Goal: Download file/media

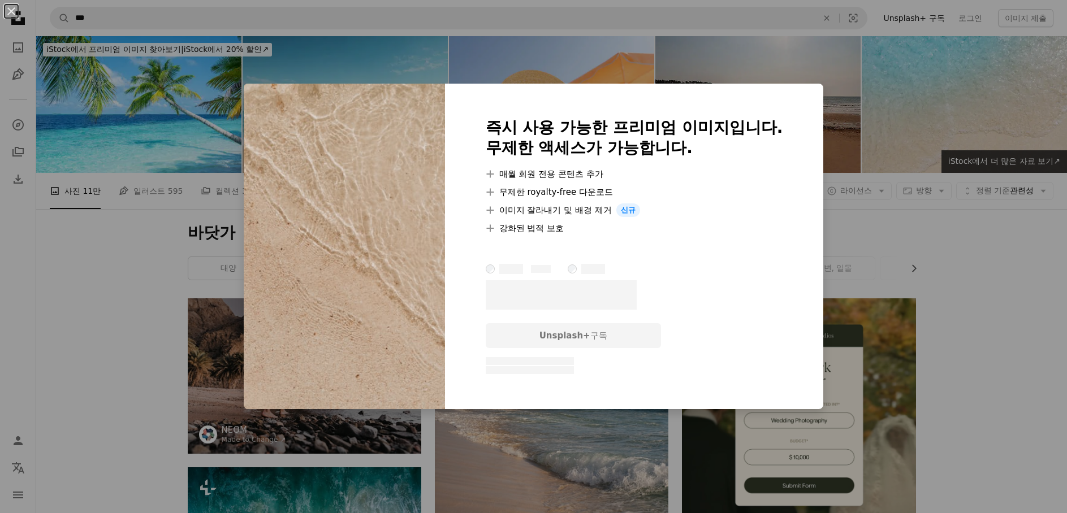
scroll to position [3901, 0]
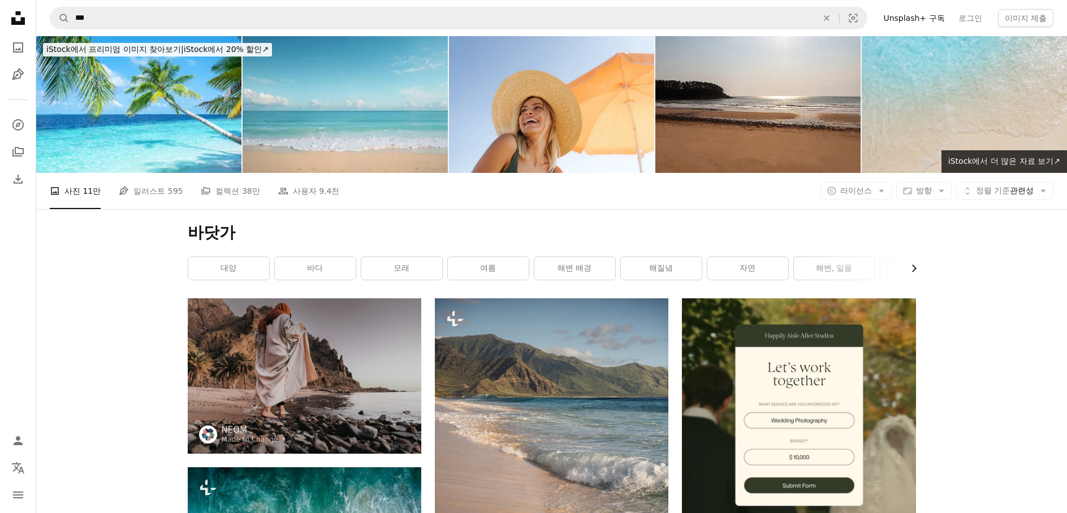
click at [908, 270] on icon "Chevron right" at bounding box center [913, 268] width 11 height 11
click at [576, 269] on link "자연" at bounding box center [578, 268] width 81 height 23
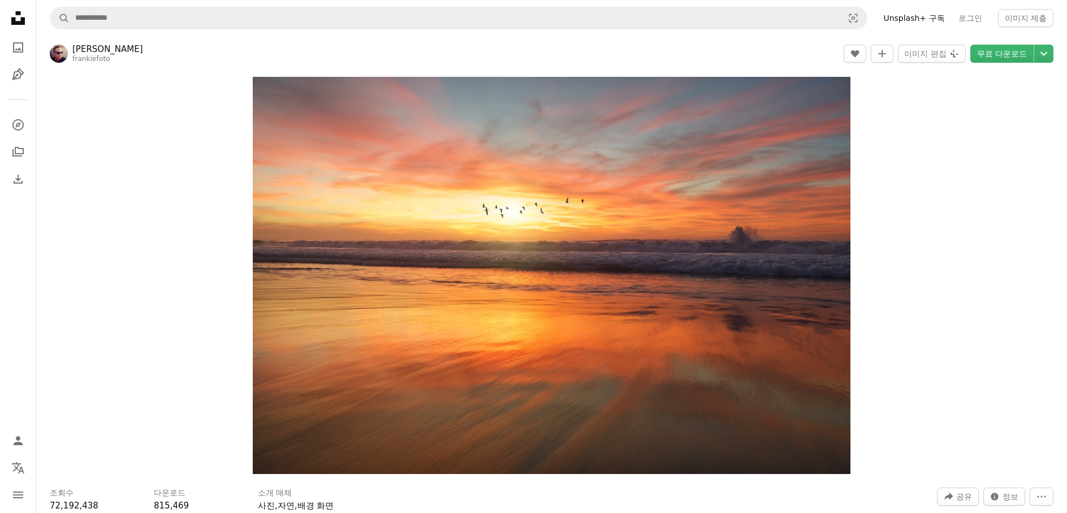
scroll to position [452, 0]
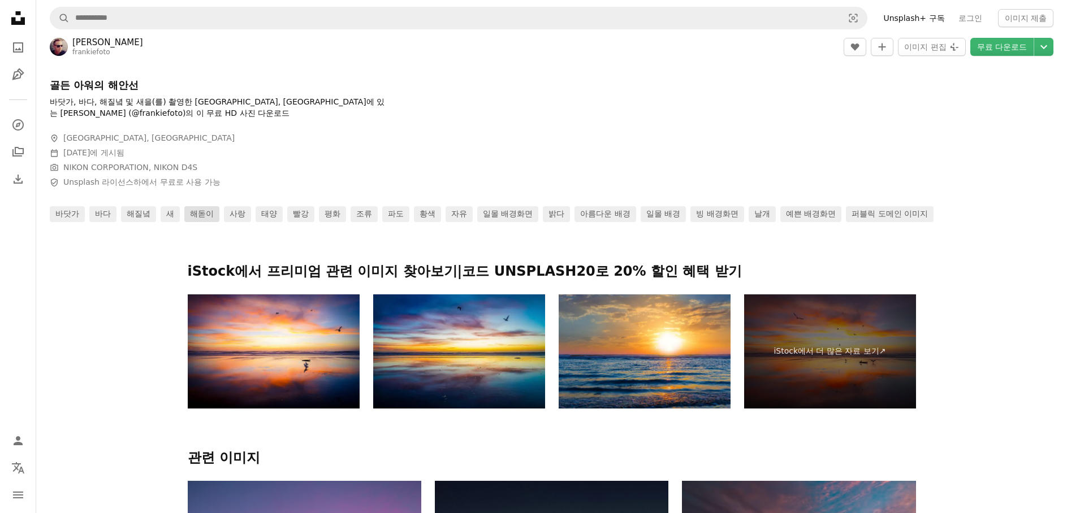
click at [209, 215] on link "해돋이" at bounding box center [201, 214] width 35 height 16
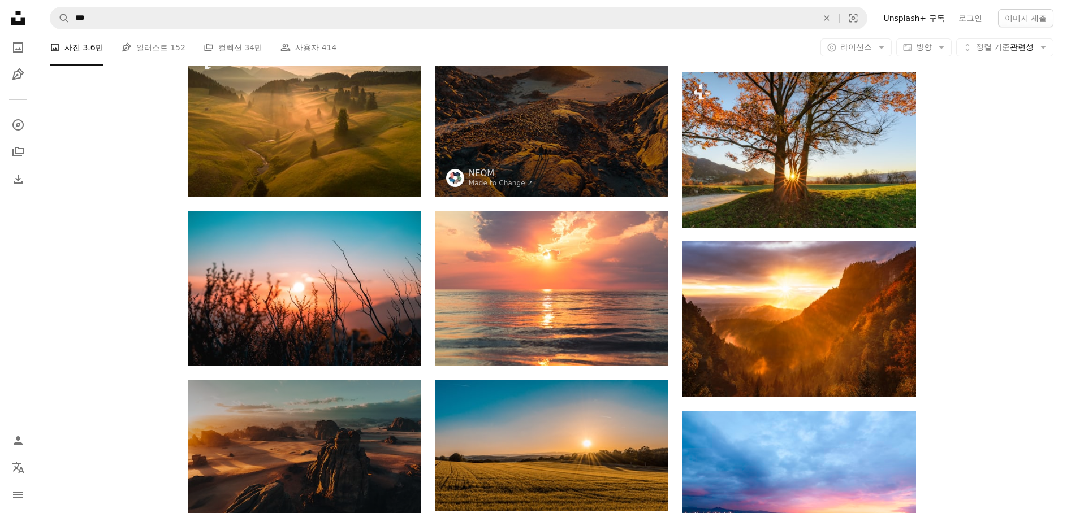
scroll to position [792, 0]
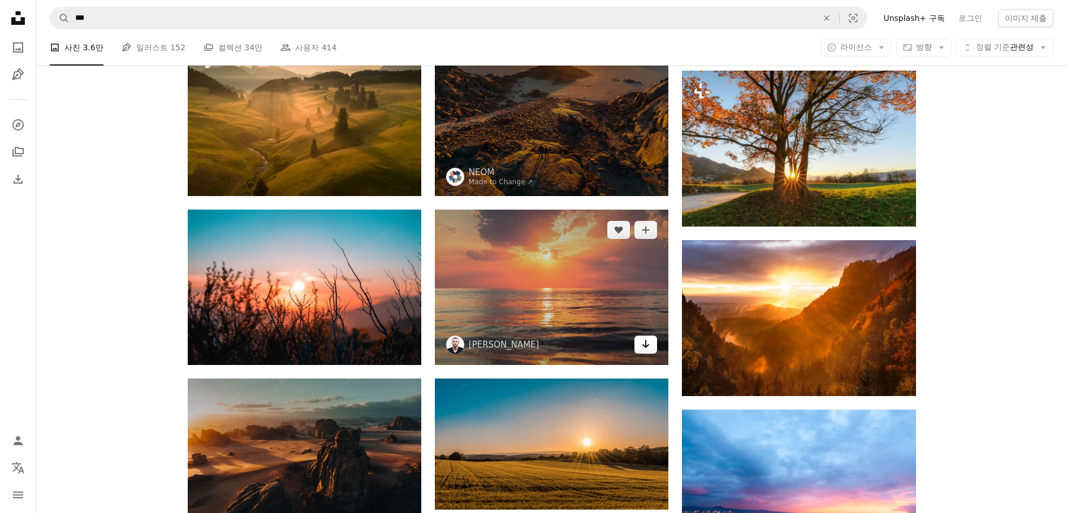
click at [648, 347] on icon "Arrow pointing down" at bounding box center [645, 345] width 9 height 14
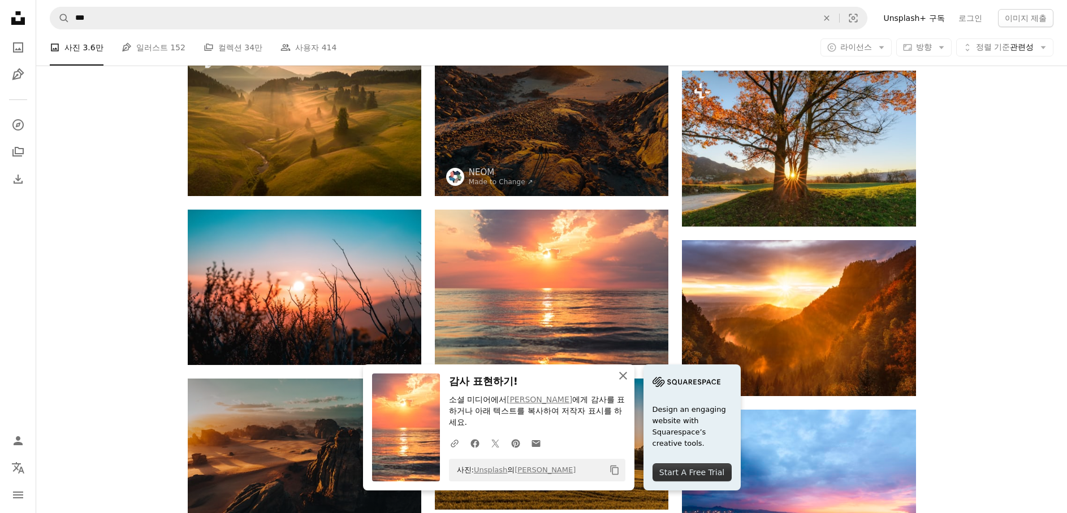
click at [622, 377] on icon "button" at bounding box center [623, 376] width 8 height 8
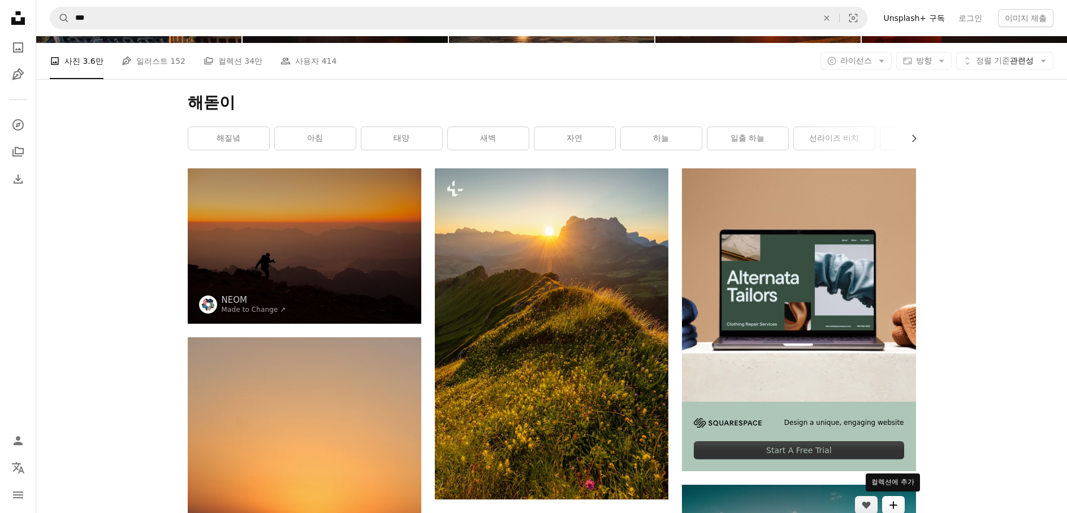
scroll to position [113, 0]
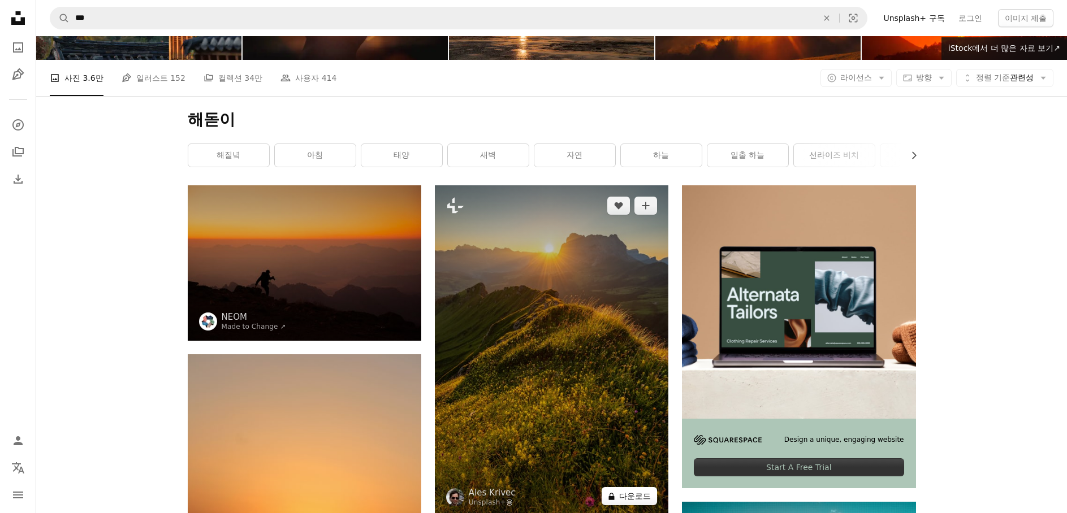
click at [630, 499] on button "A lock 다운로드" at bounding box center [629, 496] width 55 height 18
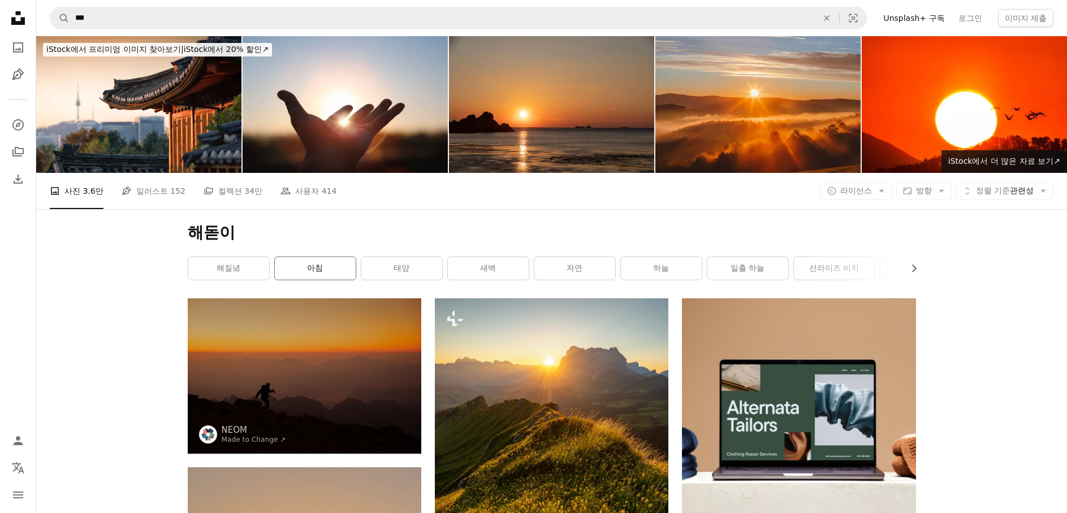
click at [309, 267] on link "아침" at bounding box center [315, 268] width 81 height 23
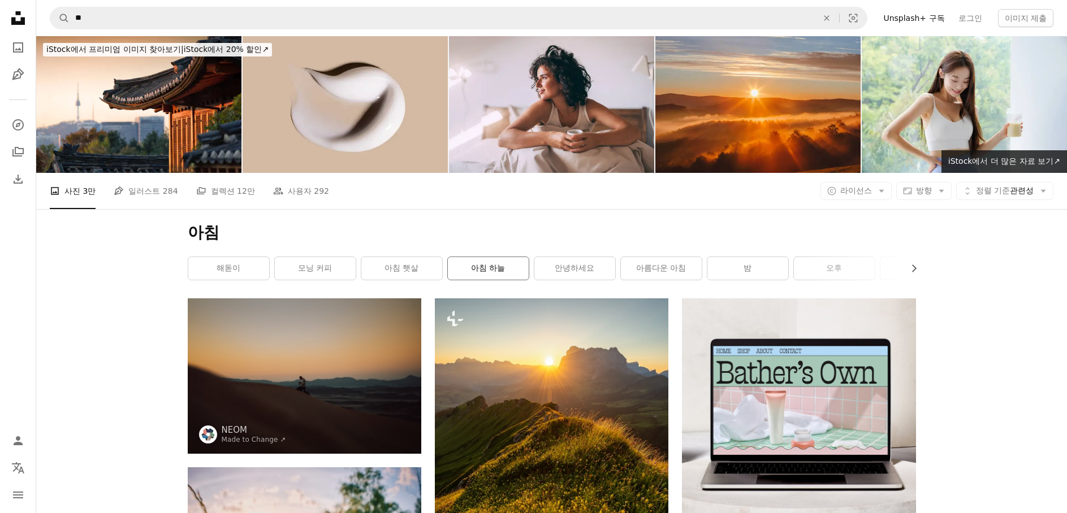
click at [493, 271] on link "아침 하늘" at bounding box center [488, 268] width 81 height 23
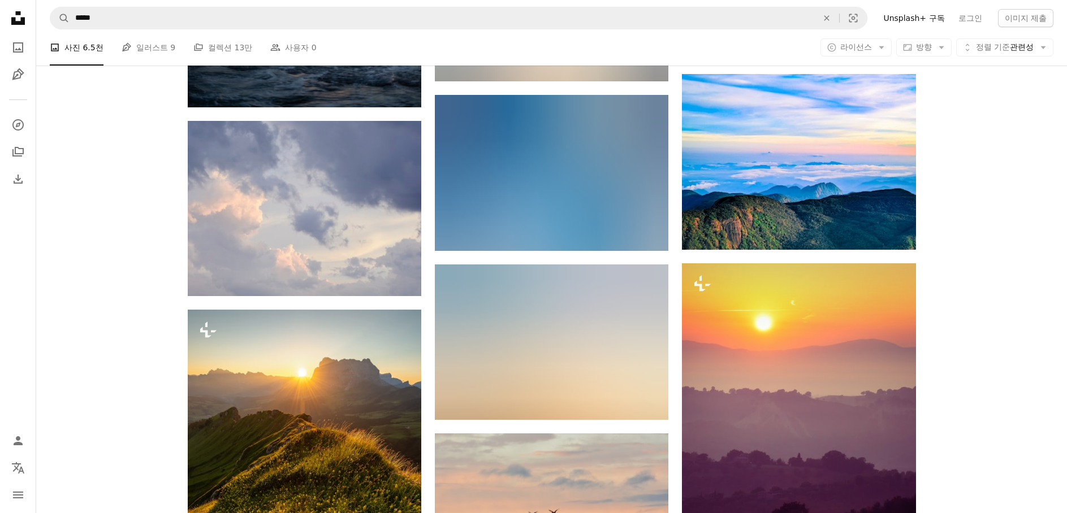
scroll to position [565, 0]
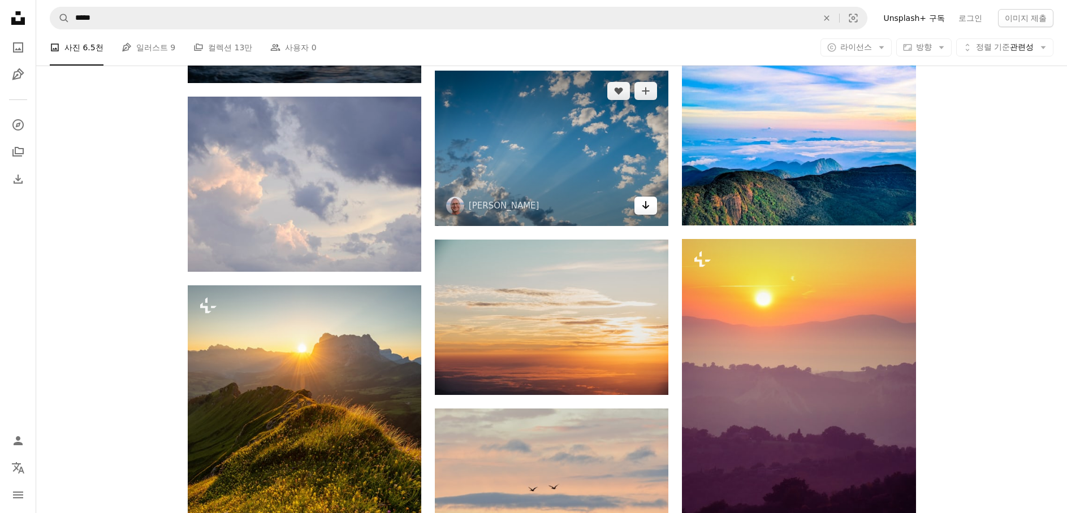
click at [646, 203] on icon "다운로드" at bounding box center [645, 205] width 7 height 8
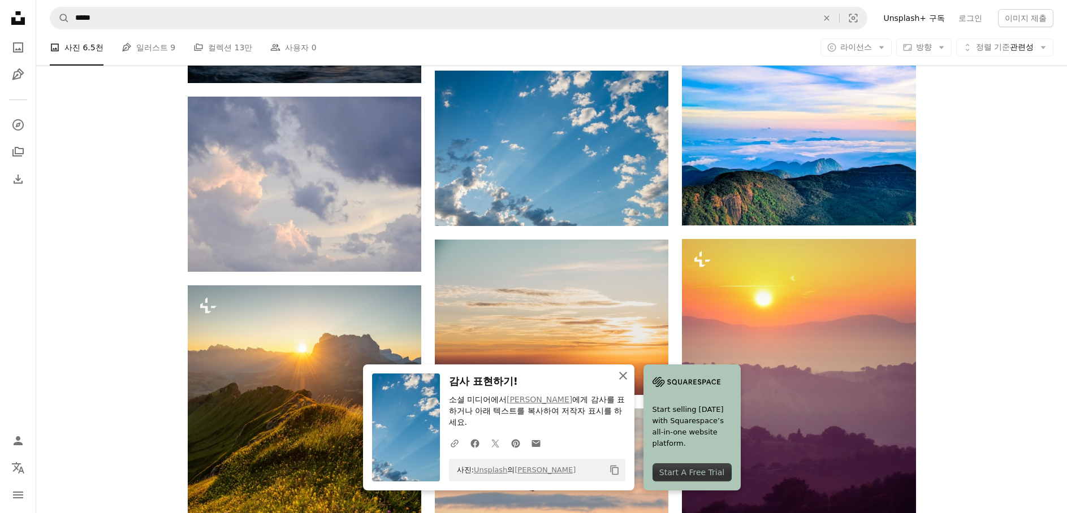
click at [619, 374] on icon "An X shape" at bounding box center [623, 376] width 14 height 14
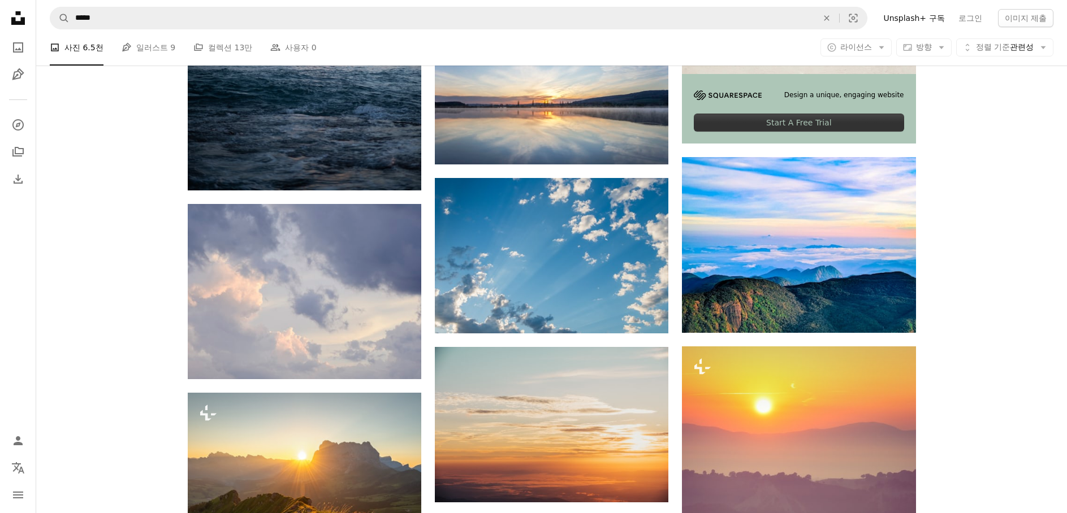
scroll to position [452, 0]
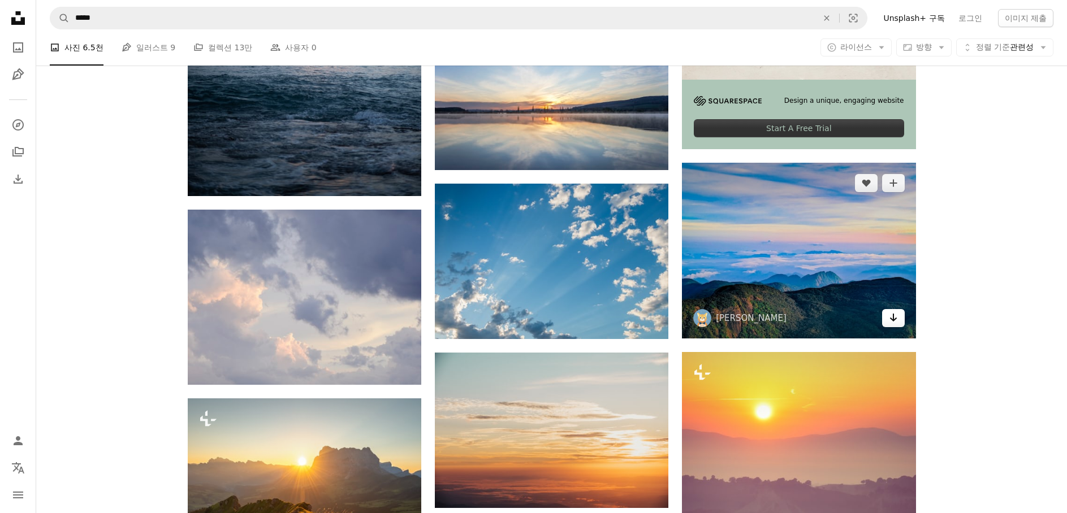
click at [899, 322] on link "Arrow pointing down" at bounding box center [893, 318] width 23 height 18
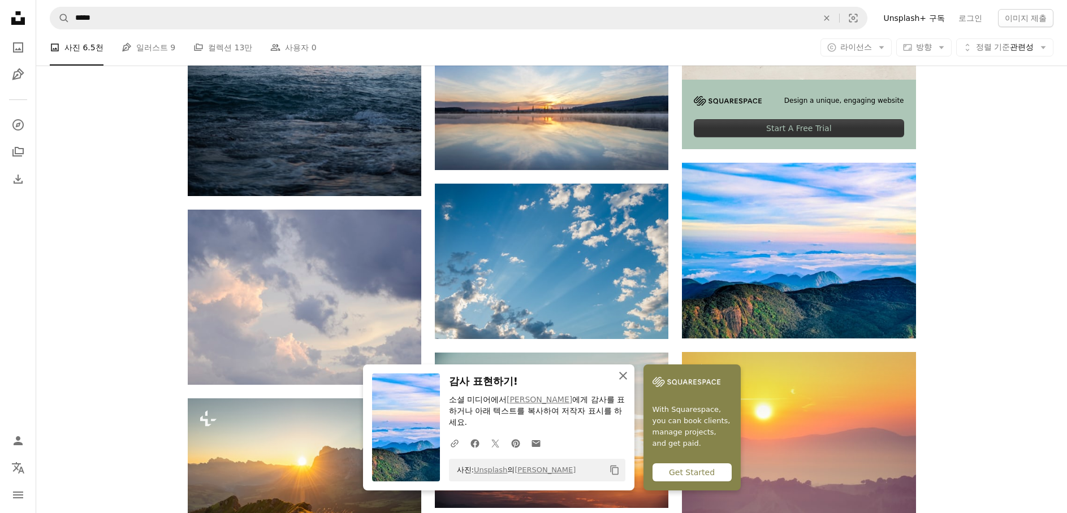
click at [619, 377] on icon "An X shape" at bounding box center [623, 376] width 14 height 14
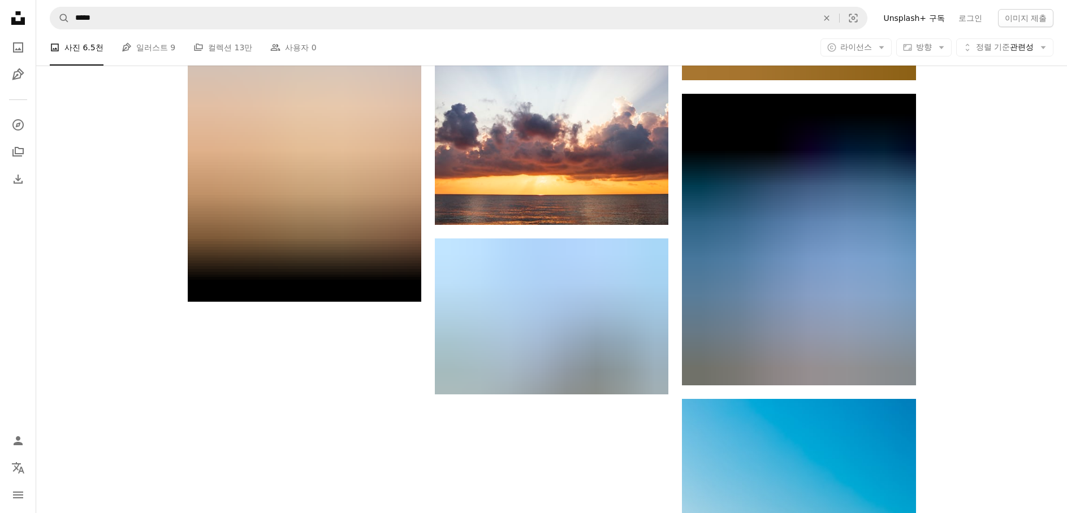
scroll to position [1640, 0]
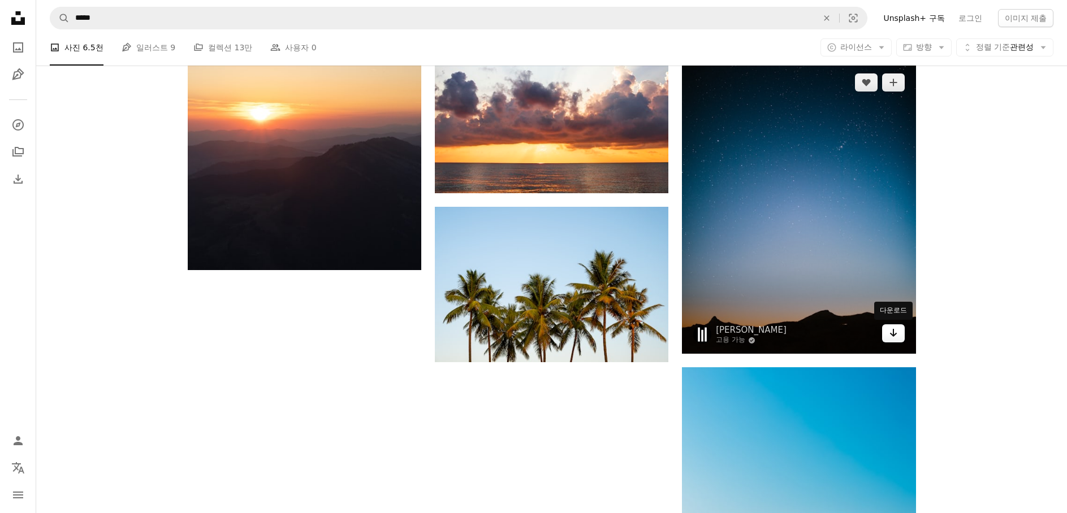
click at [889, 334] on icon "Arrow pointing down" at bounding box center [893, 333] width 9 height 14
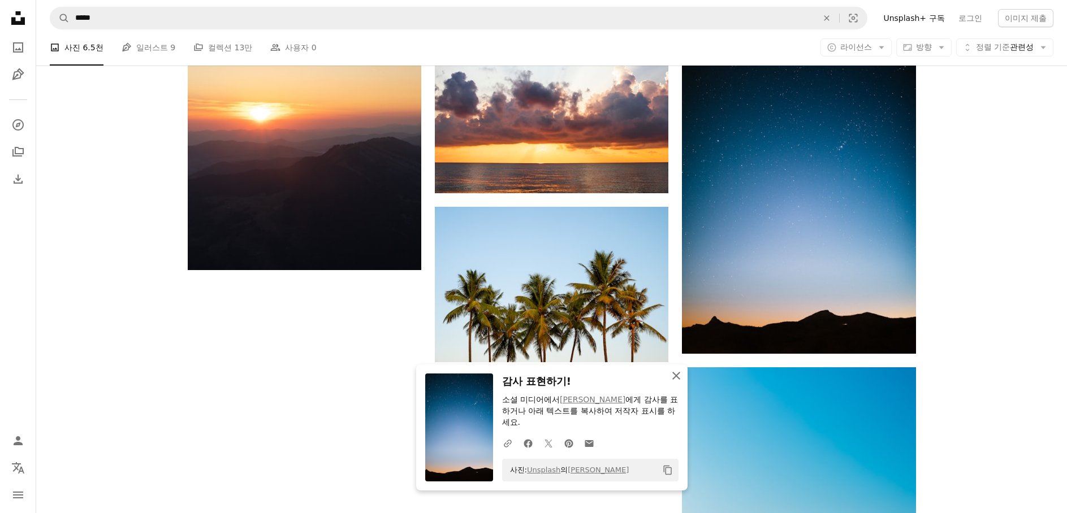
click at [675, 380] on icon "button" at bounding box center [676, 376] width 8 height 8
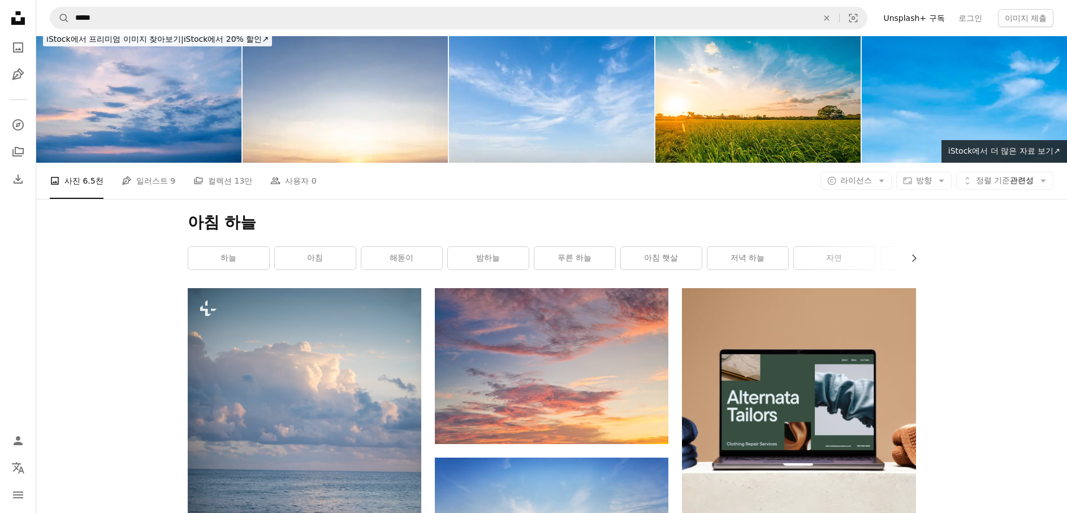
scroll to position [0, 0]
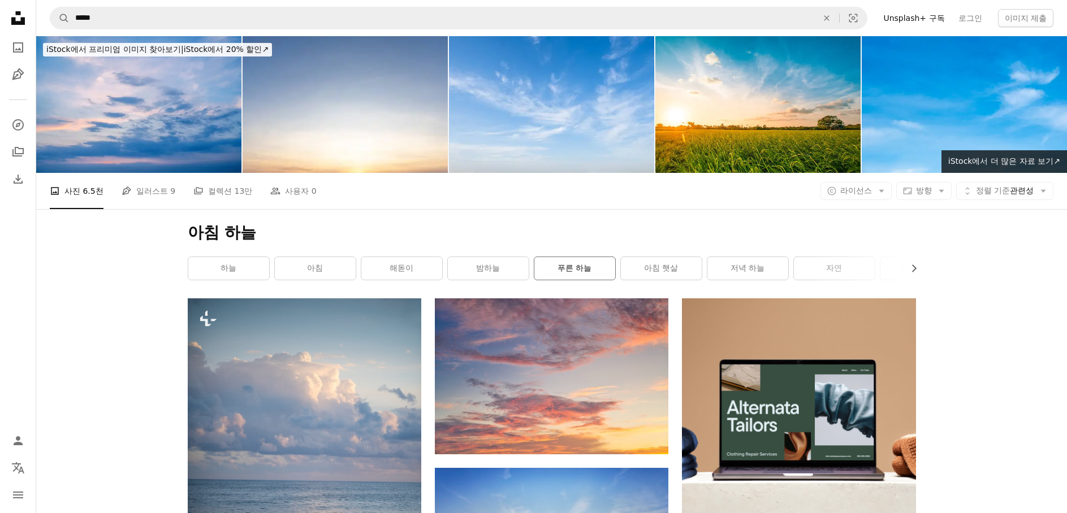
click at [564, 269] on link "푸른 하늘" at bounding box center [574, 268] width 81 height 23
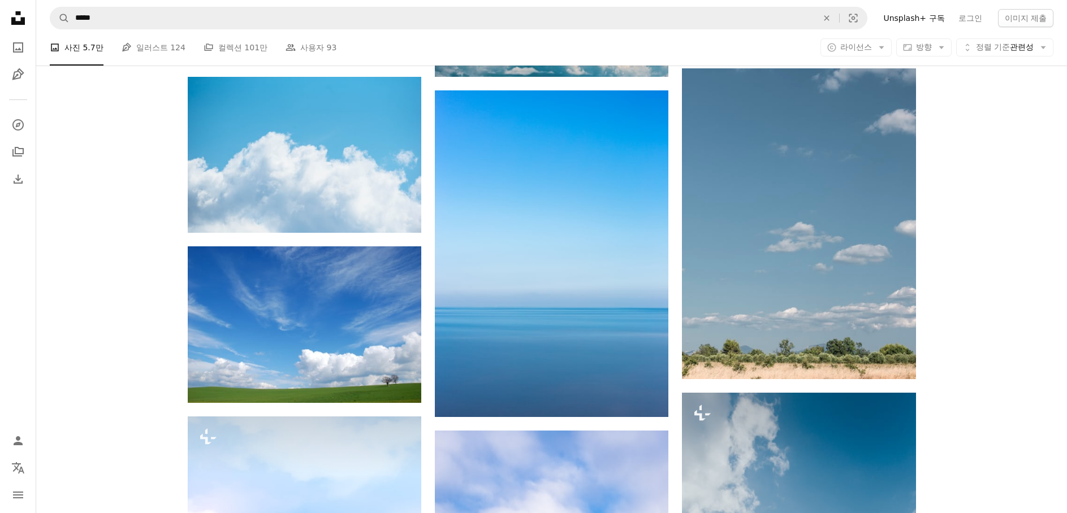
scroll to position [565, 0]
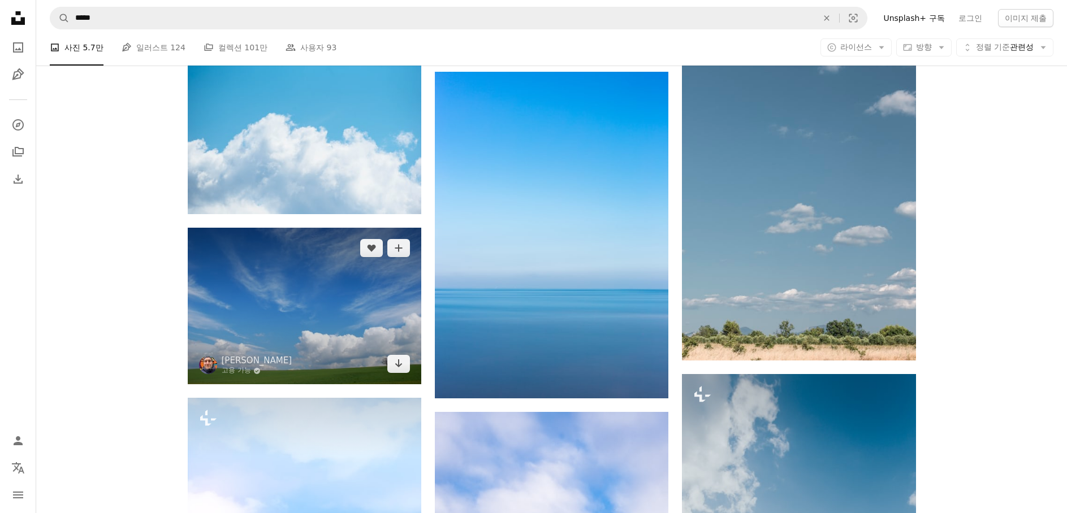
click at [409, 374] on img at bounding box center [305, 306] width 234 height 157
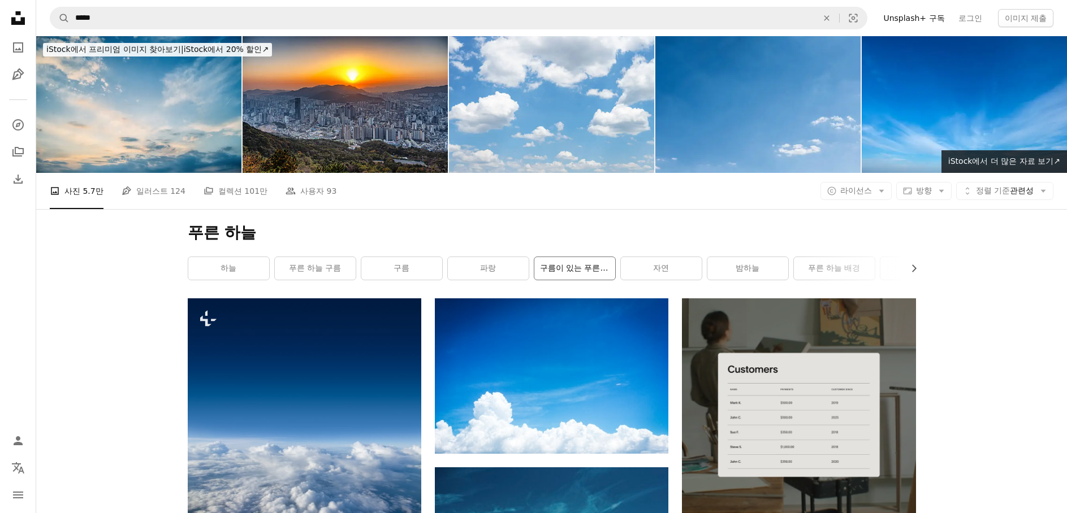
click at [599, 274] on link "구름이 있는 푸른 하늘" at bounding box center [574, 268] width 81 height 23
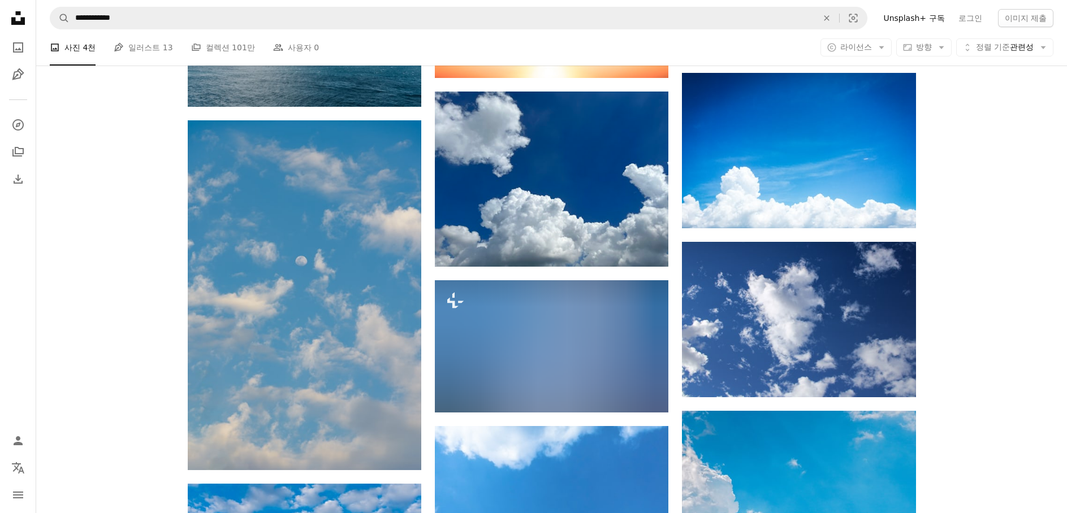
scroll to position [565, 0]
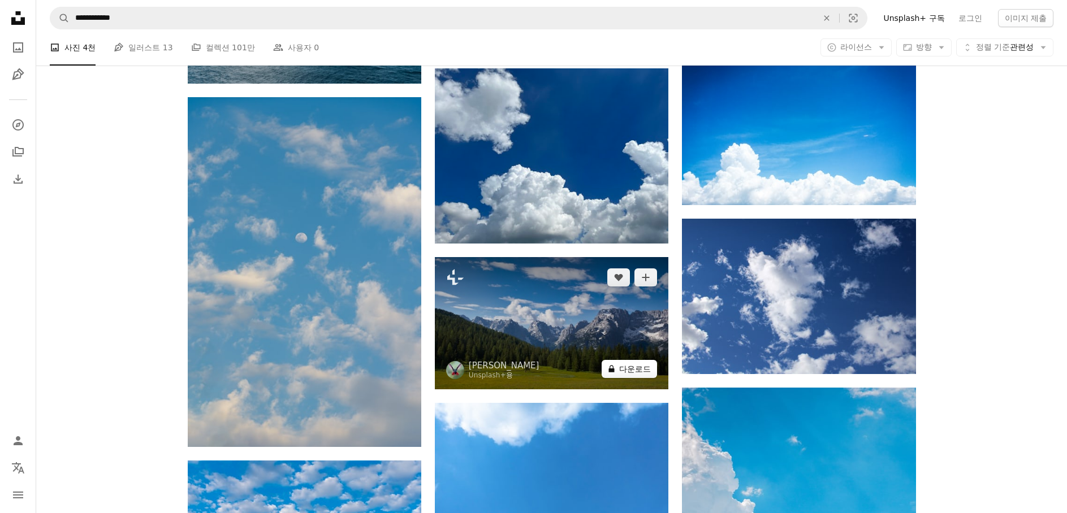
click at [629, 370] on button "A lock 다운로드" at bounding box center [629, 369] width 55 height 18
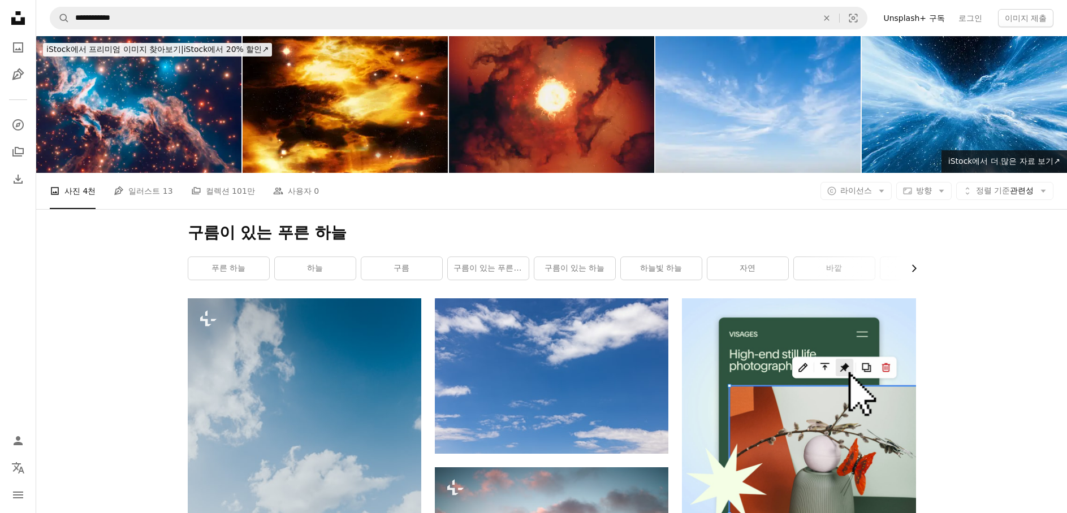
click at [914, 275] on button "Chevron right" at bounding box center [909, 268] width 12 height 23
click at [623, 269] on link "하늘빛 하늘" at bounding box center [615, 268] width 81 height 23
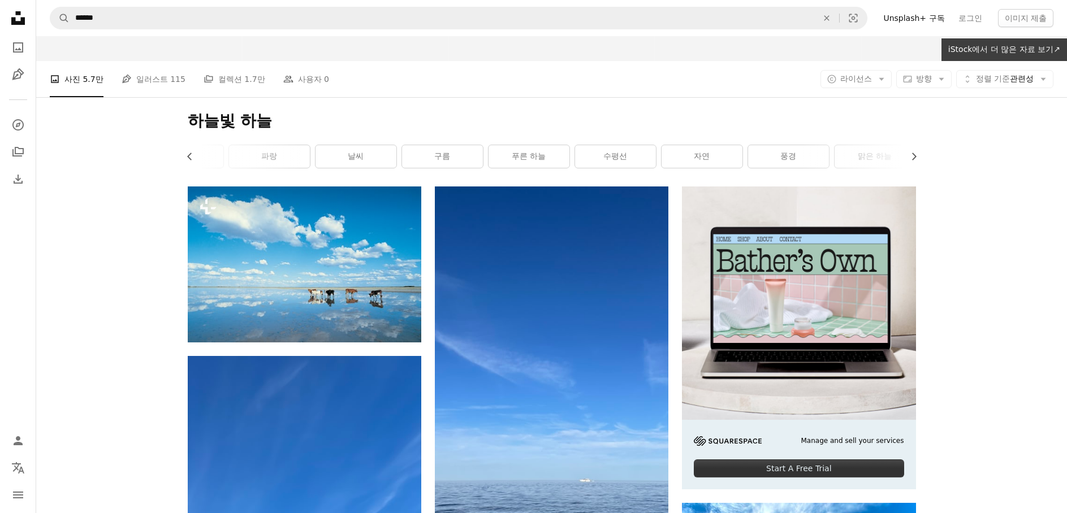
scroll to position [113, 0]
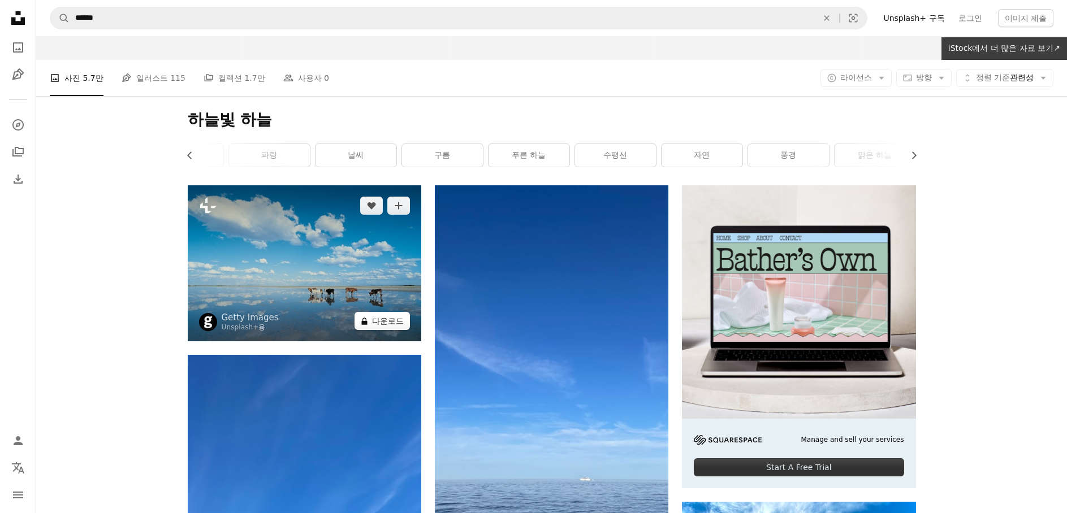
click at [382, 318] on button "A lock 다운로드" at bounding box center [381, 321] width 55 height 18
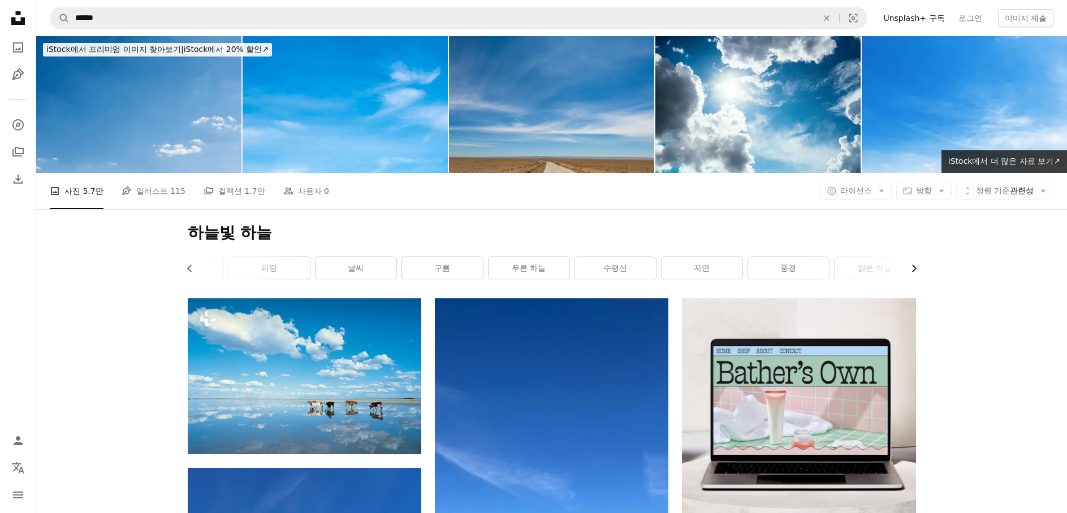
click at [915, 273] on icon "Chevron right" at bounding box center [913, 268] width 11 height 11
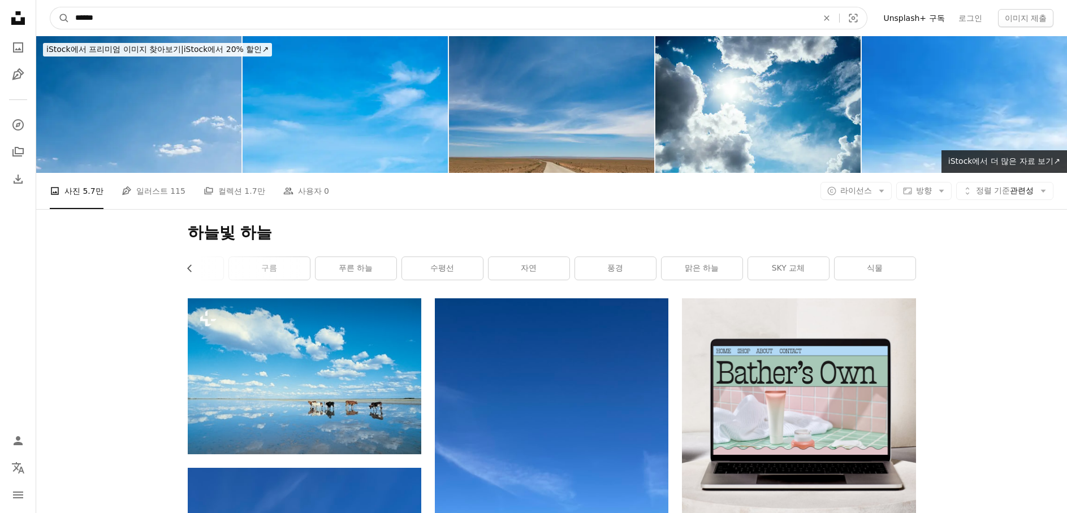
drag, startPoint x: 128, startPoint y: 19, endPoint x: -51, endPoint y: 32, distance: 180.3
type input "*"
type input "**"
click at [50, 7] on button "A magnifying glass" at bounding box center [59, 17] width 19 height 21
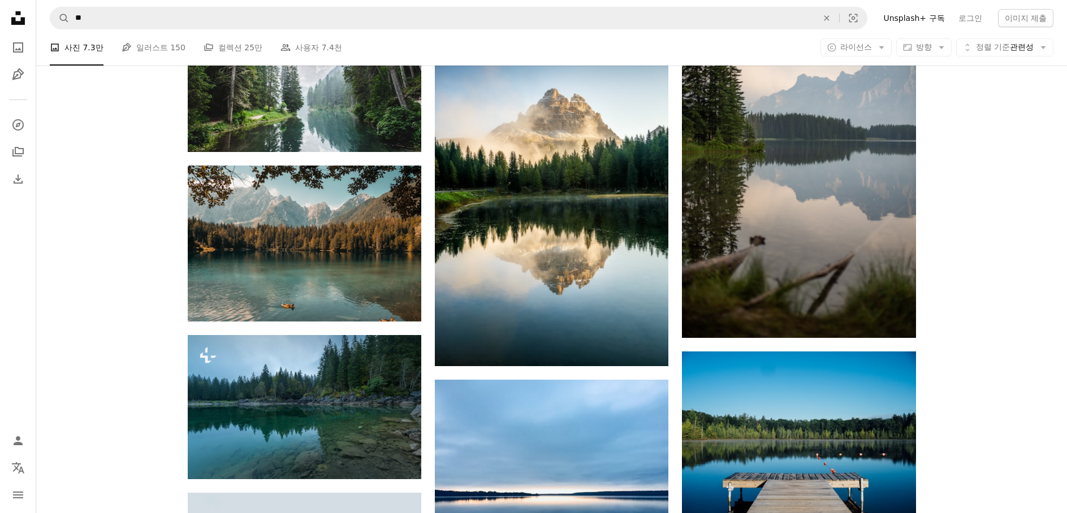
scroll to position [961, 0]
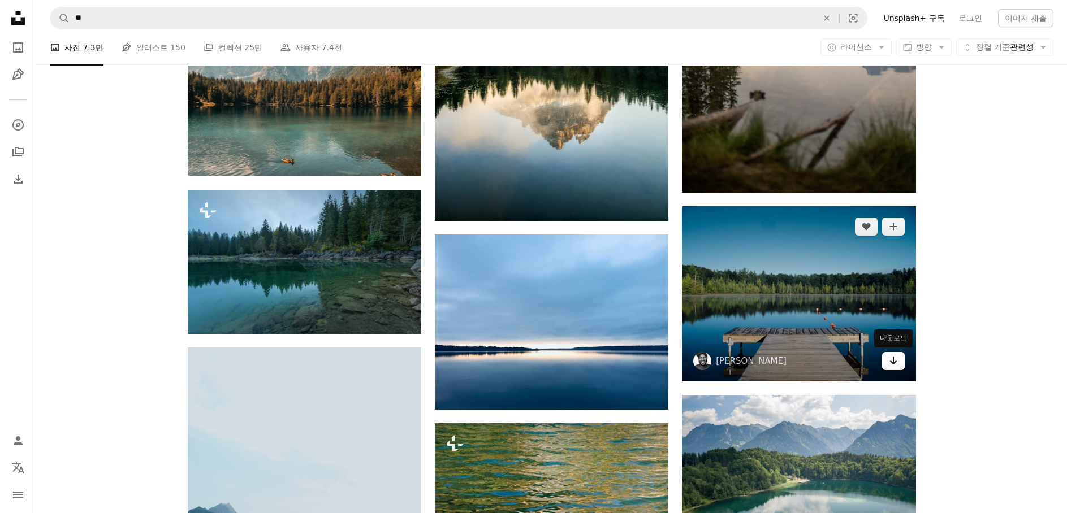
click at [891, 366] on icon "Arrow pointing down" at bounding box center [893, 361] width 9 height 14
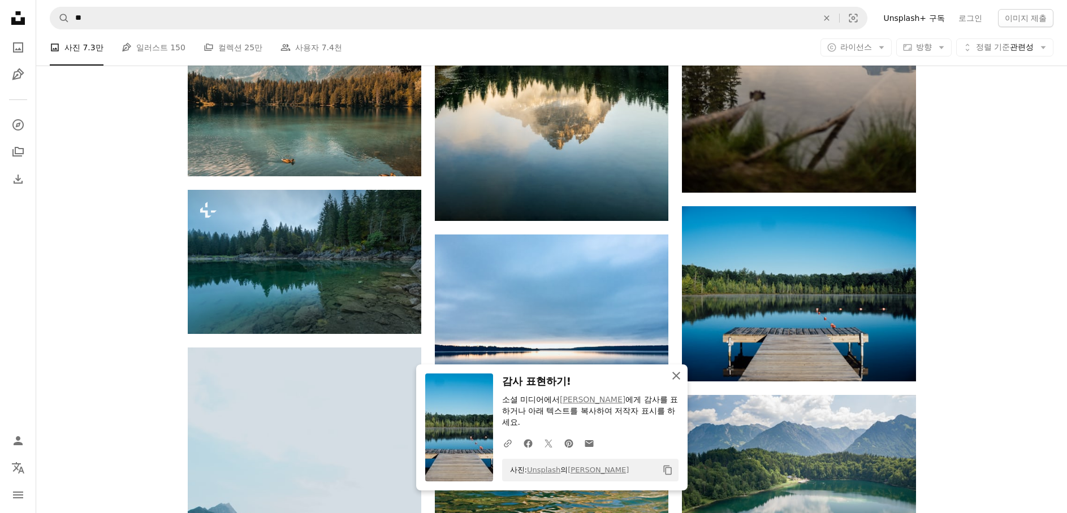
click at [677, 375] on icon "An X shape" at bounding box center [676, 376] width 14 height 14
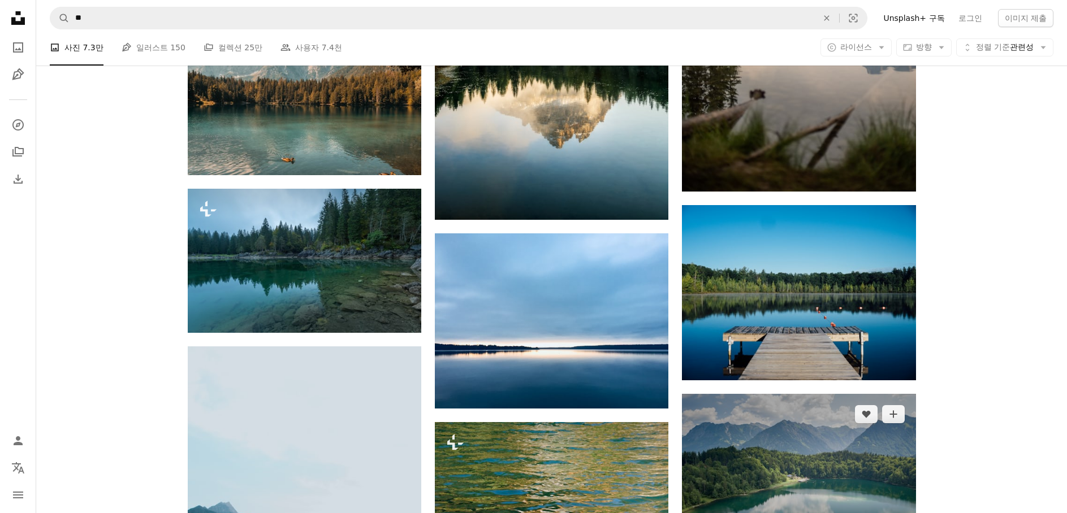
scroll to position [1018, 0]
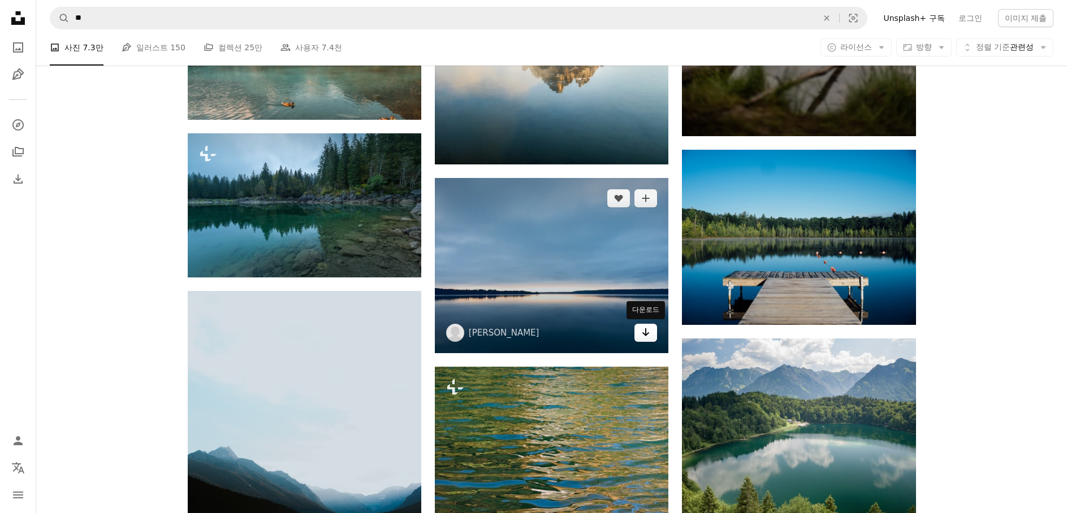
click at [650, 335] on icon "Arrow pointing down" at bounding box center [645, 333] width 9 height 14
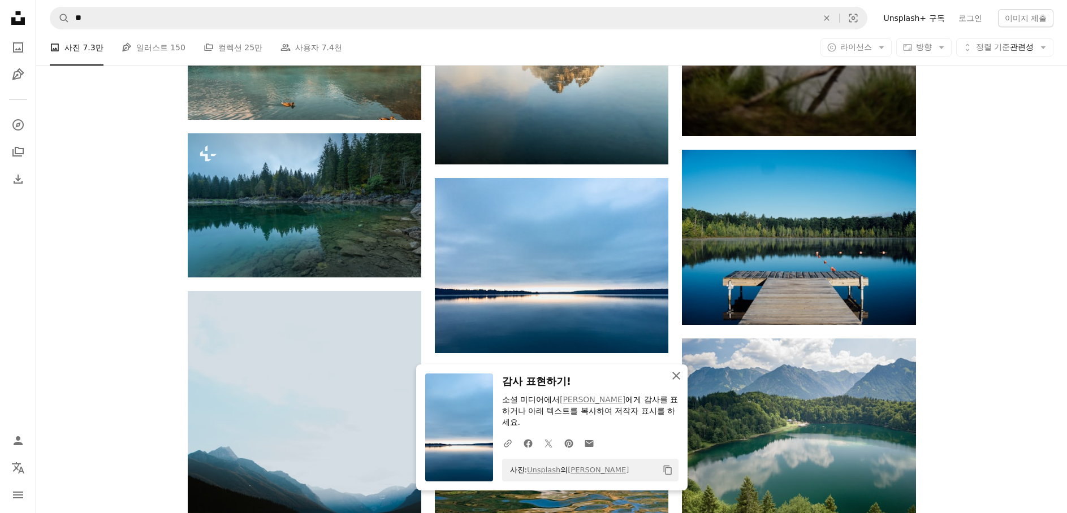
click at [670, 375] on icon "An X shape" at bounding box center [676, 376] width 14 height 14
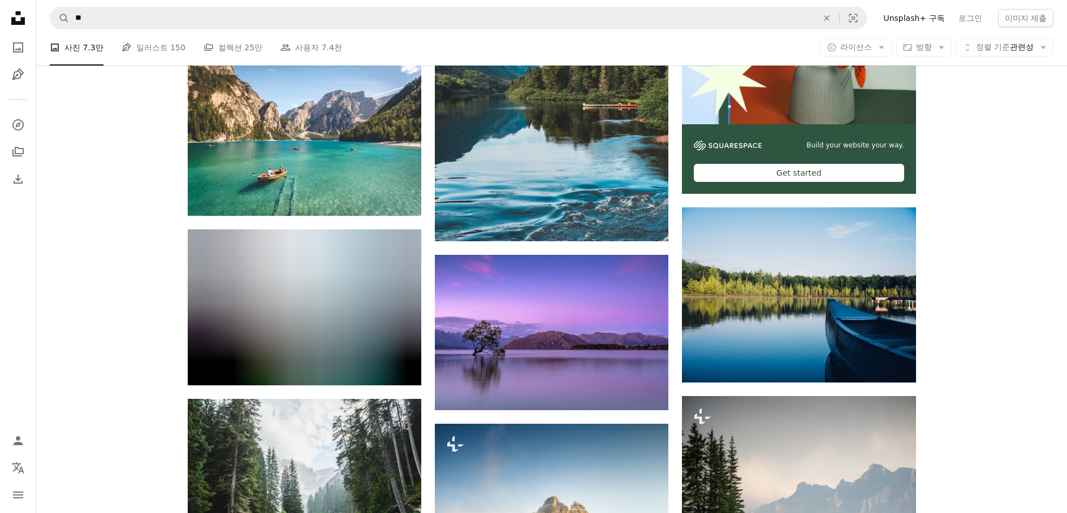
scroll to position [113, 0]
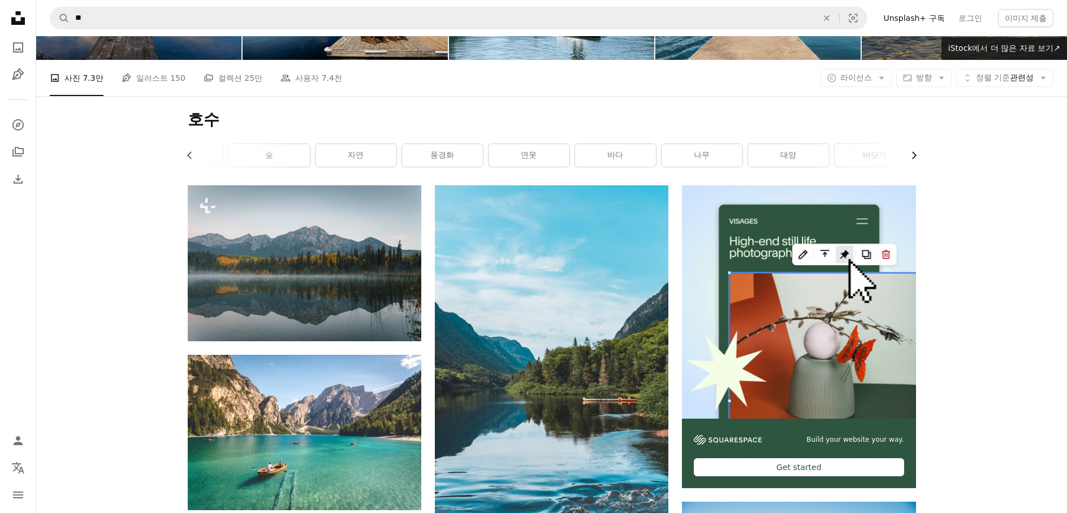
click at [913, 155] on icon "Chevron right" at bounding box center [913, 155] width 11 height 11
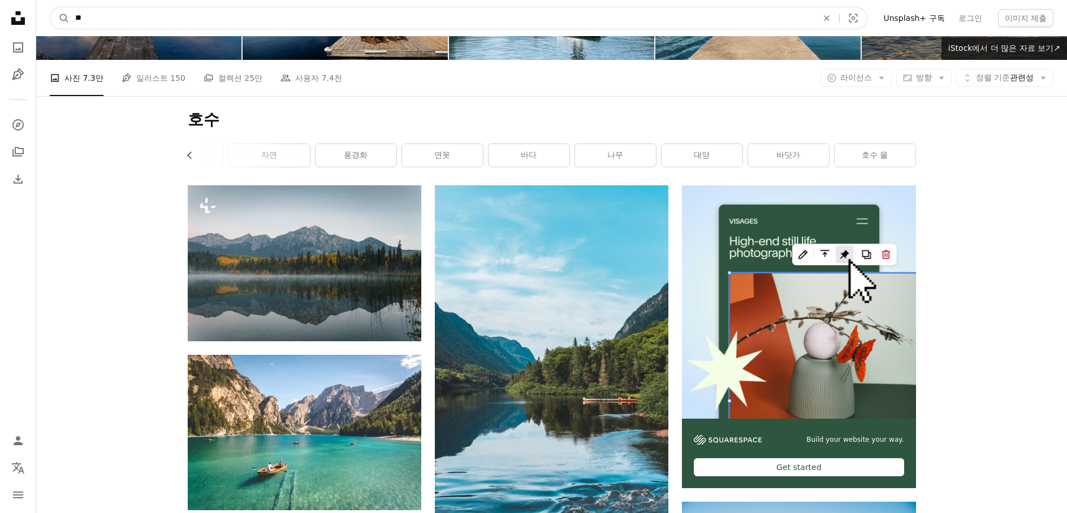
drag, startPoint x: 112, startPoint y: 23, endPoint x: -116, endPoint y: 57, distance: 230.4
type input "*******"
click button "A magnifying glass" at bounding box center [59, 17] width 19 height 21
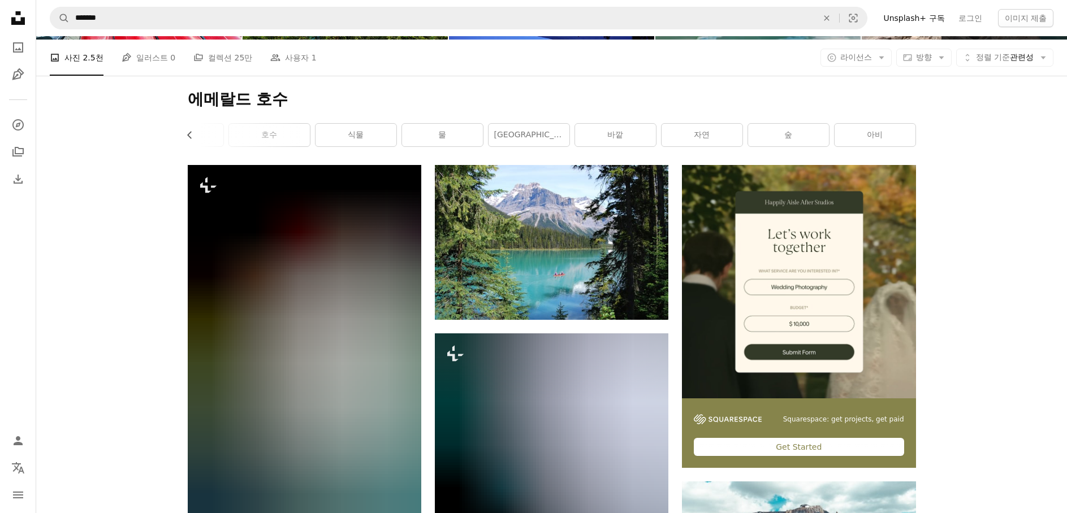
scroll to position [113, 0]
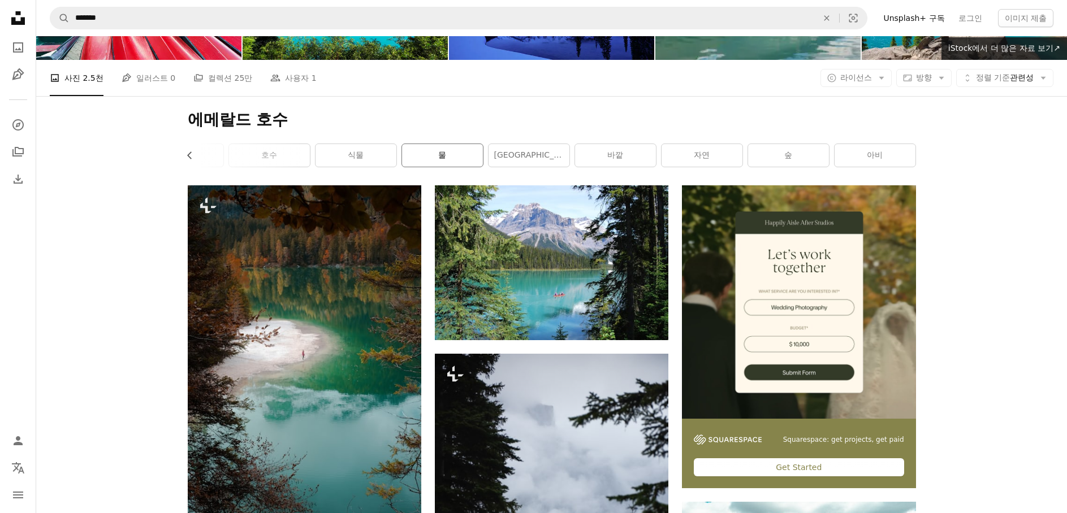
click at [467, 162] on link "물" at bounding box center [442, 155] width 81 height 23
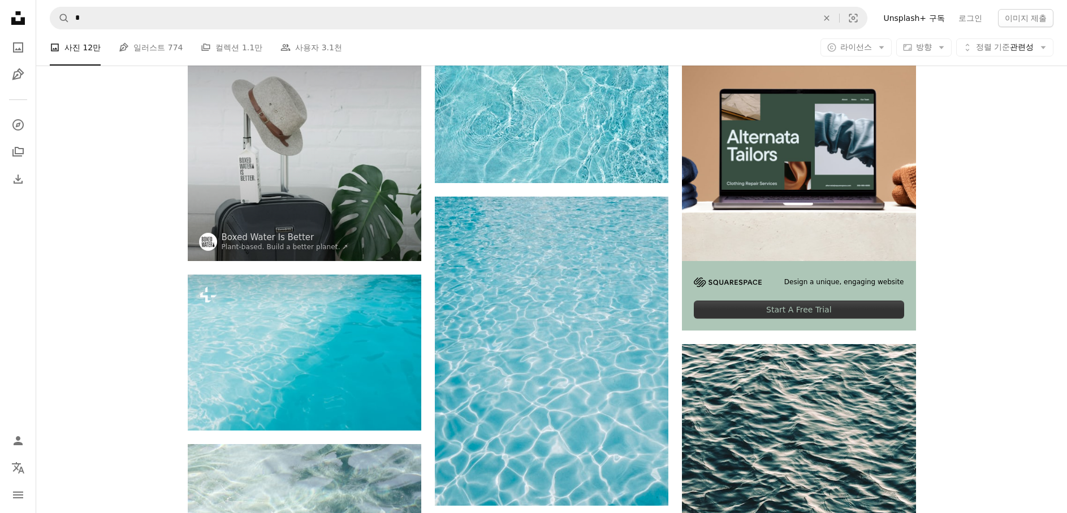
scroll to position [283, 0]
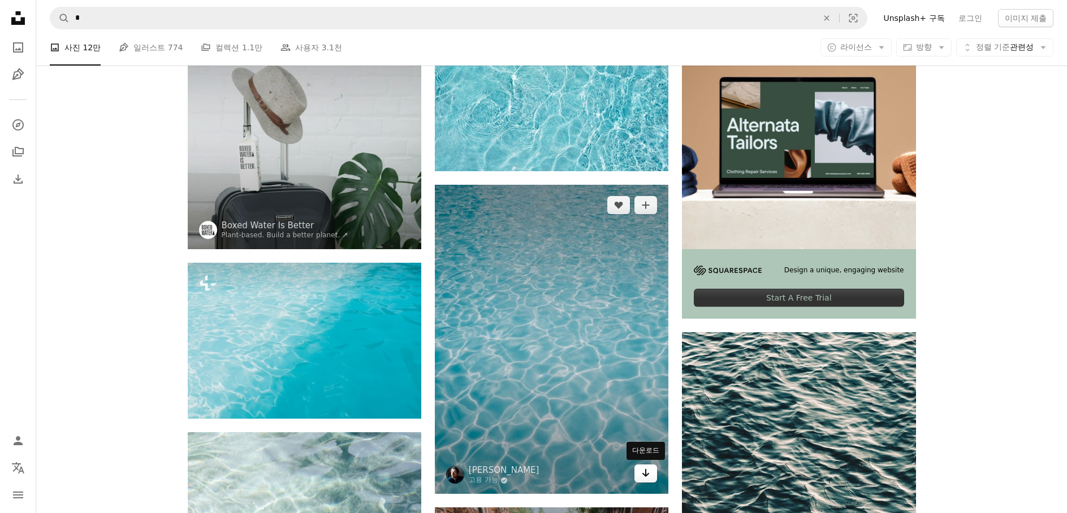
click at [643, 473] on icon "Arrow pointing down" at bounding box center [645, 473] width 9 height 14
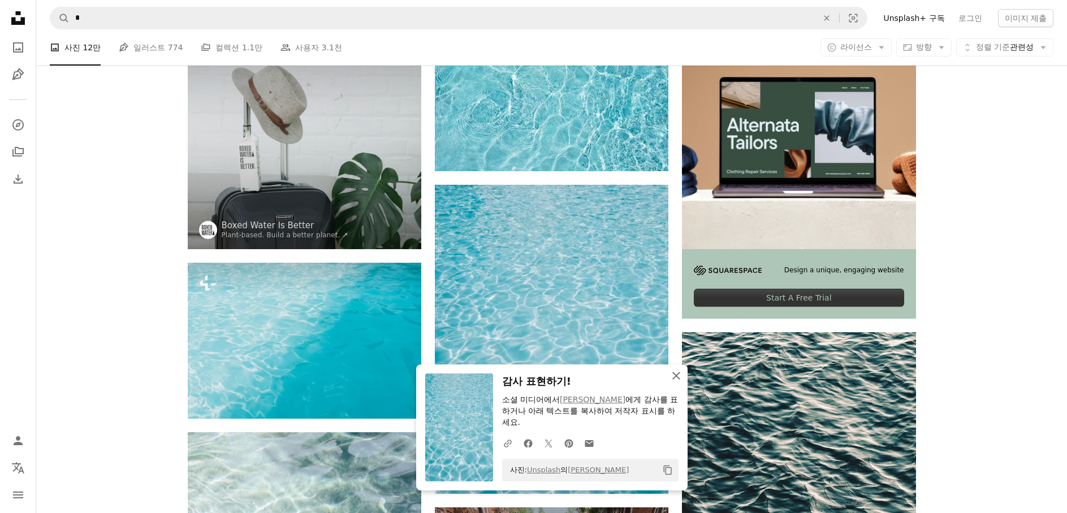
click at [680, 378] on icon "An X shape" at bounding box center [676, 376] width 14 height 14
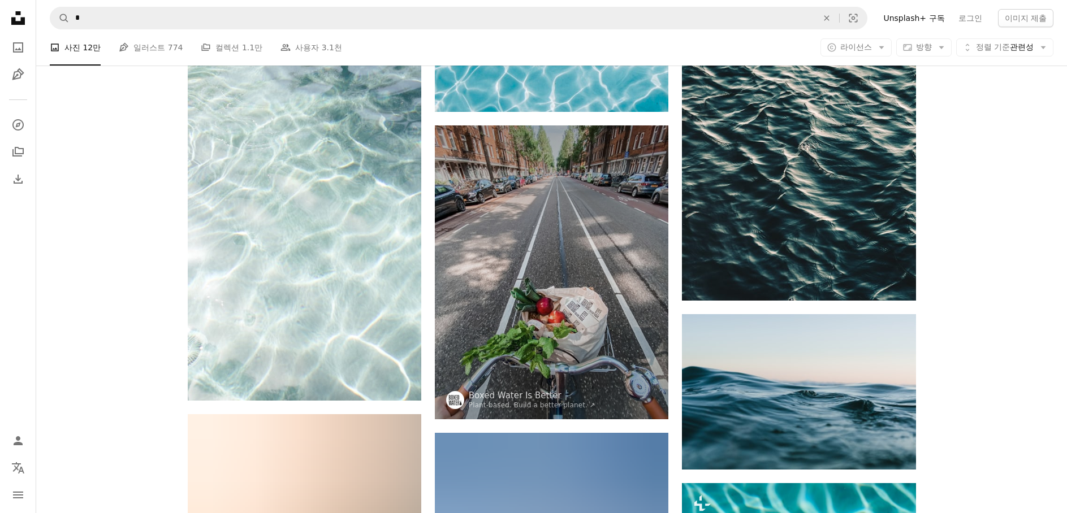
scroll to position [678, 0]
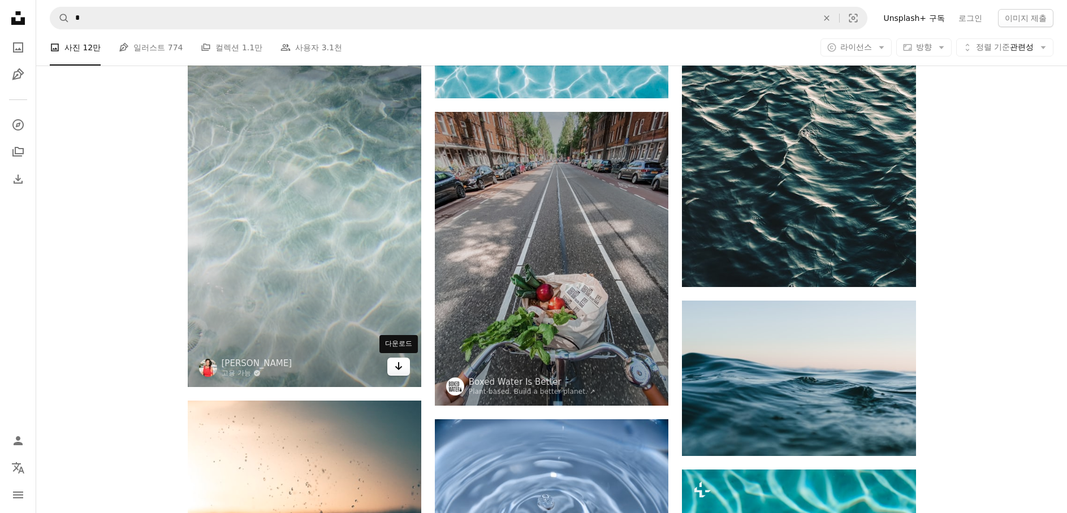
click at [395, 370] on icon "Arrow pointing down" at bounding box center [398, 367] width 9 height 14
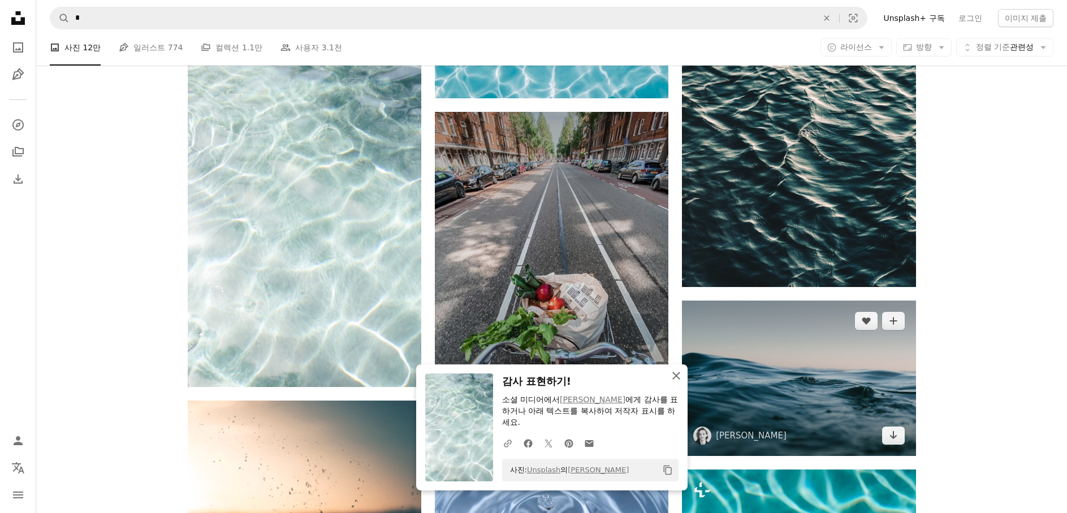
drag, startPoint x: 678, startPoint y: 377, endPoint x: 697, endPoint y: 376, distance: 18.7
click at [678, 377] on icon "An X shape" at bounding box center [676, 376] width 14 height 14
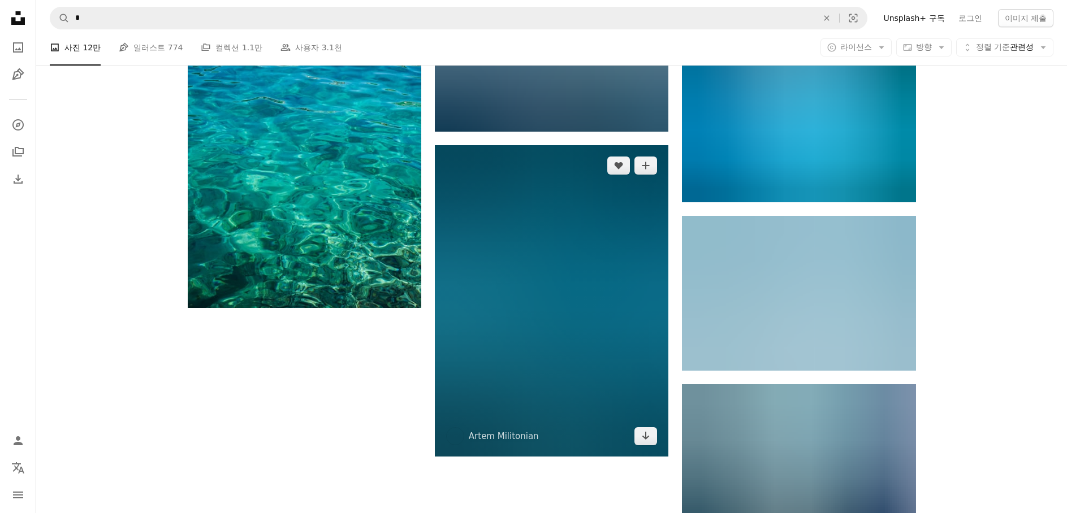
scroll to position [1640, 0]
